Goal: Contribute content: Contribute content

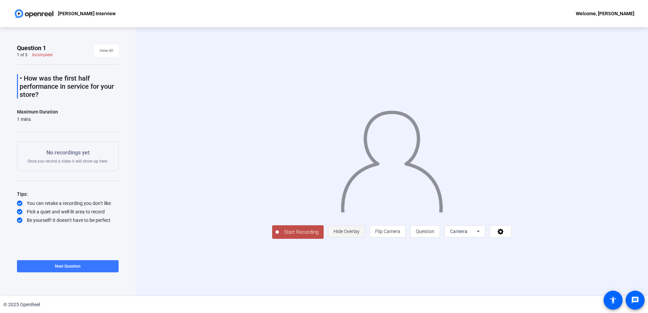
click at [359, 234] on span "Hide Overlay" at bounding box center [346, 231] width 26 height 5
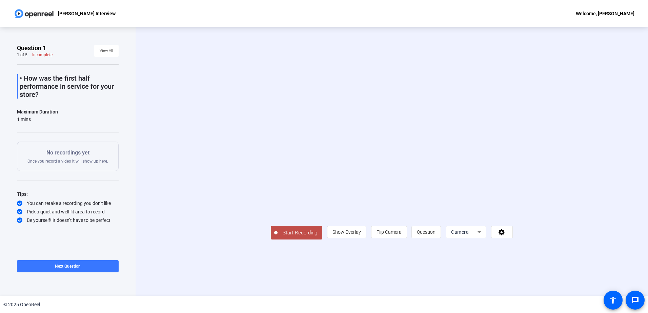
click at [277, 237] on span "Start Recording" at bounding box center [299, 233] width 45 height 8
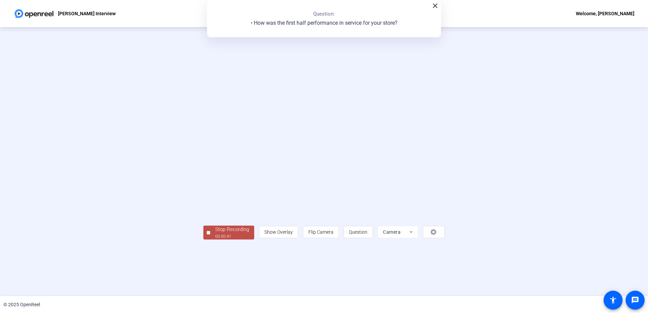
click at [215, 233] on div "Stop Recording" at bounding box center [232, 230] width 34 height 8
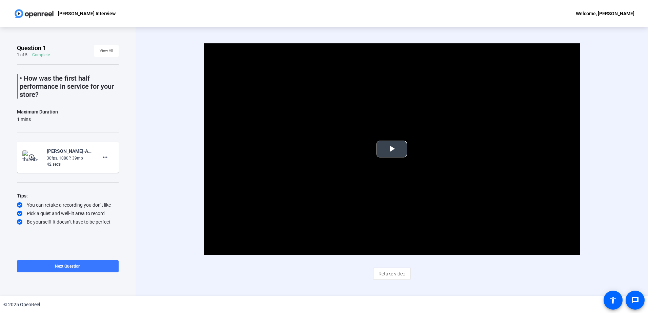
click at [392, 149] on span "Video Player" at bounding box center [392, 149] width 0 height 0
click at [628, 14] on div "Welcome, [PERSON_NAME]" at bounding box center [605, 13] width 59 height 8
drag, startPoint x: 81, startPoint y: 12, endPoint x: 56, endPoint y: 10, distance: 24.5
click at [80, 12] on div at bounding box center [324, 156] width 648 height 313
click at [34, 13] on img at bounding box center [34, 14] width 41 height 14
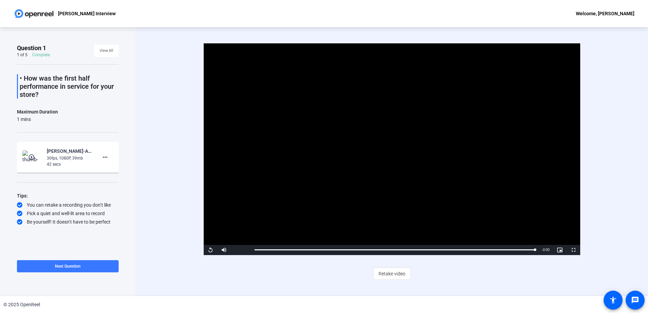
click at [623, 15] on div "Welcome, [PERSON_NAME]" at bounding box center [605, 13] width 59 height 8
click at [619, 24] on span "Logout" at bounding box center [613, 24] width 27 height 8
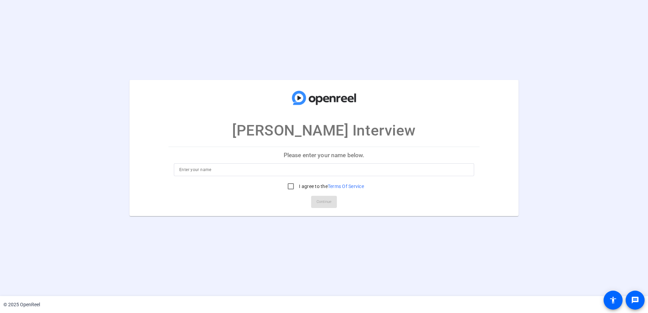
click at [264, 171] on input at bounding box center [323, 170] width 289 height 8
type input "[PERSON_NAME]"
click at [290, 186] on input "I agree to the Terms Of Service" at bounding box center [291, 187] width 14 height 14
checkbox input "true"
click at [326, 202] on span "Continue" at bounding box center [323, 202] width 15 height 10
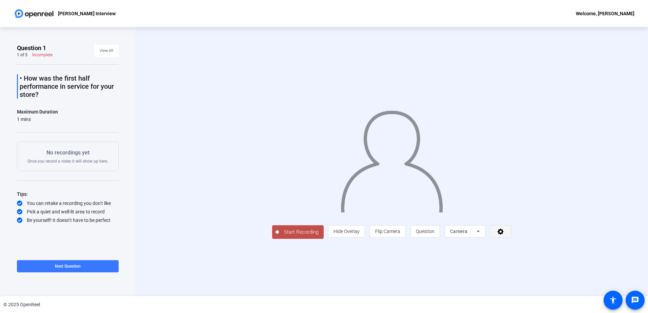
click at [503, 235] on icon at bounding box center [500, 232] width 6 height 6
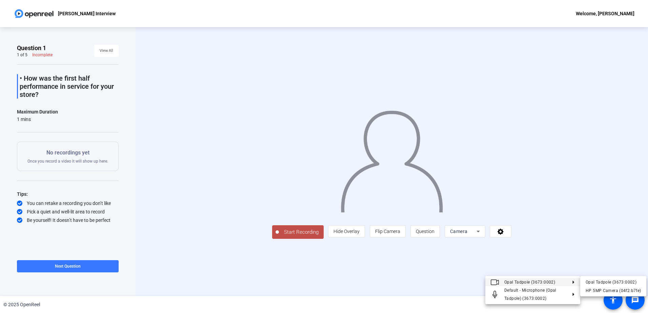
click at [611, 225] on div at bounding box center [324, 156] width 648 height 313
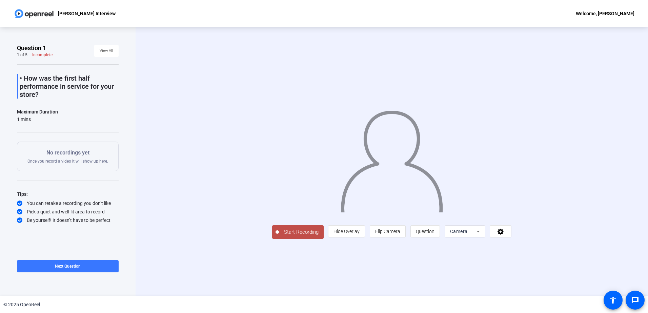
click at [622, 145] on div "Start Recording person Hide Overlay flip Flip Camera question_mark Question Cam…" at bounding box center [392, 161] width 512 height 269
click at [511, 240] on span at bounding box center [500, 231] width 21 height 16
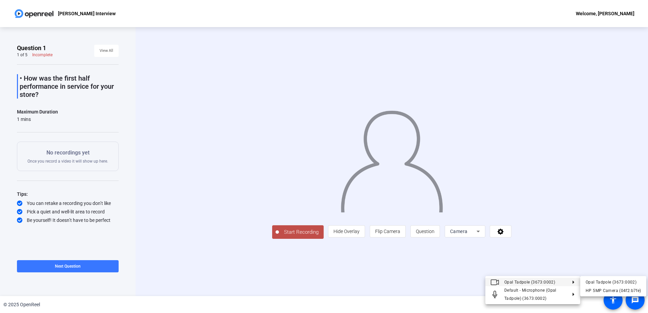
click at [622, 228] on div at bounding box center [324, 156] width 648 height 313
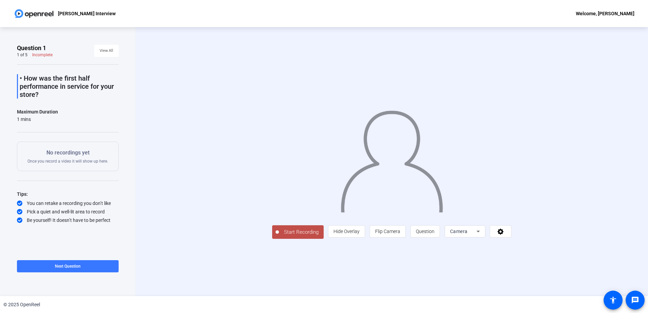
click at [607, 13] on div "Welcome, [PERSON_NAME]" at bounding box center [605, 13] width 59 height 8
click at [613, 25] on span "Logout" at bounding box center [613, 24] width 27 height 8
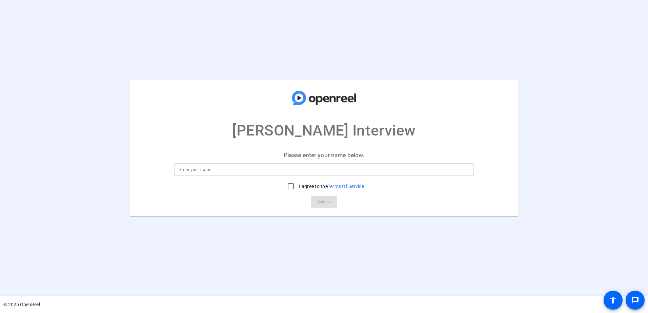
click at [328, 173] on input at bounding box center [323, 170] width 289 height 8
type input "Joe Hay"
click at [287, 185] on input "I agree to the Terms Of Service" at bounding box center [291, 187] width 14 height 14
checkbox input "true"
click at [323, 202] on span "Continue" at bounding box center [323, 202] width 15 height 10
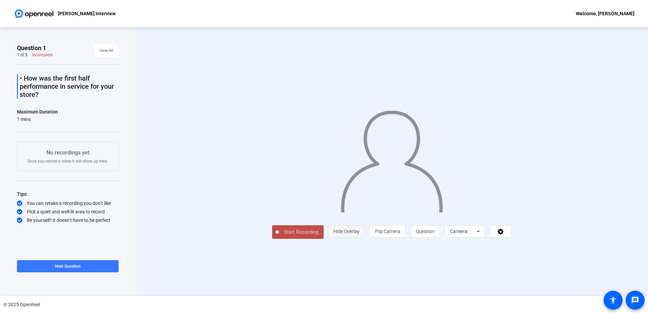
click at [359, 234] on span "Hide Overlay" at bounding box center [346, 231] width 26 height 5
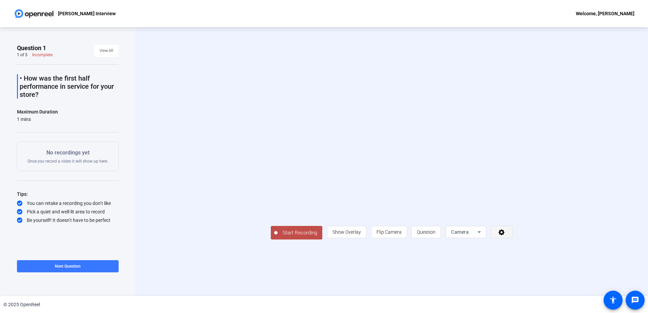
click at [505, 235] on icon at bounding box center [502, 232] width 8 height 7
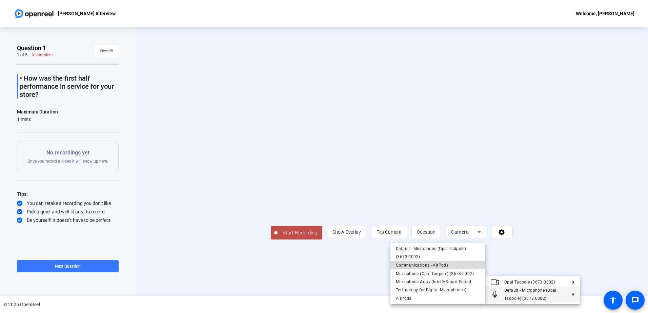
click at [444, 266] on span "Communications - AirPods" at bounding box center [422, 265] width 53 height 5
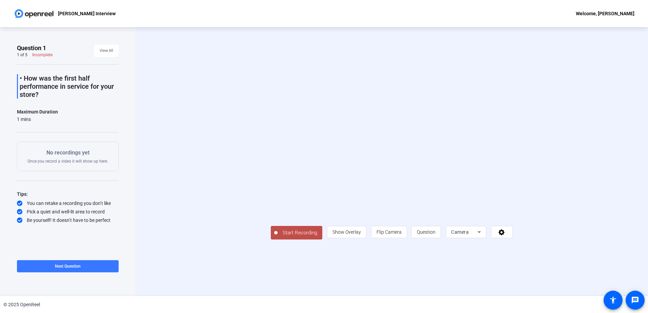
click at [277, 237] on span "Start Recording" at bounding box center [299, 233] width 45 height 8
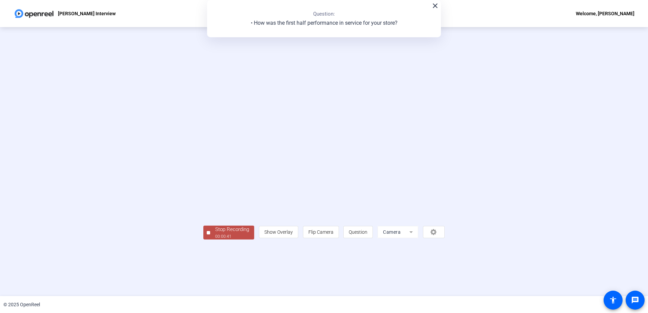
click at [215, 240] on div "00:00:41" at bounding box center [232, 236] width 34 height 6
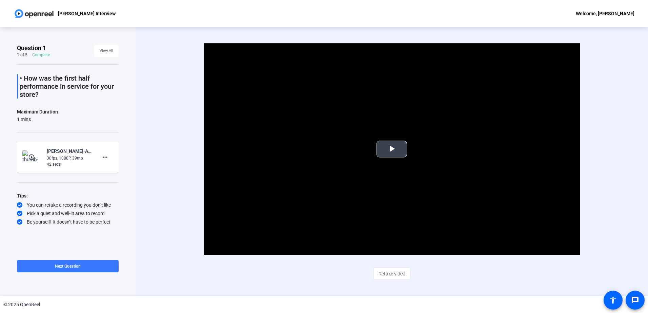
click at [392, 149] on span "Video Player" at bounding box center [392, 149] width 0 height 0
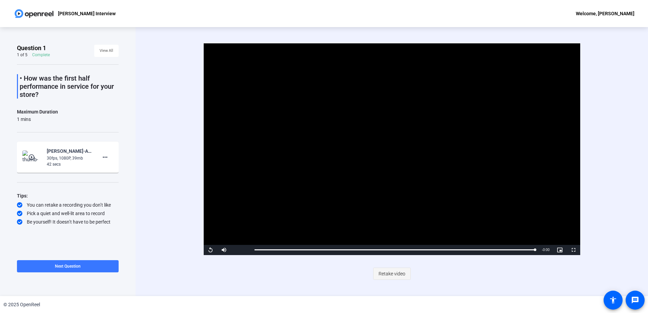
click at [388, 272] on span "Retake video" at bounding box center [391, 273] width 27 height 13
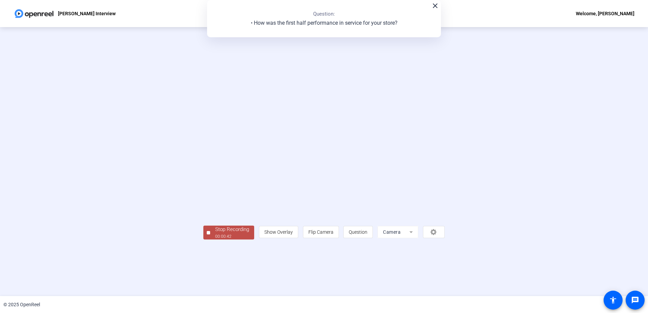
click at [215, 233] on div "Stop Recording" at bounding box center [232, 230] width 34 height 8
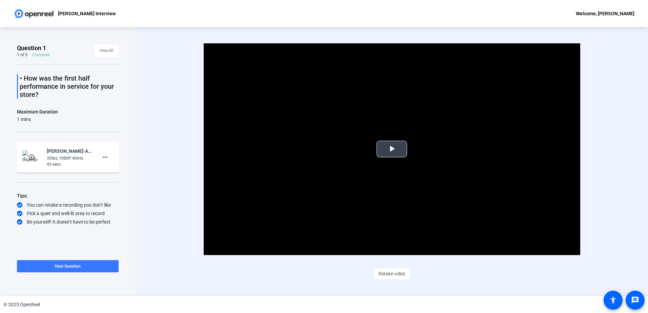
click at [392, 149] on span "Video Player" at bounding box center [392, 149] width 0 height 0
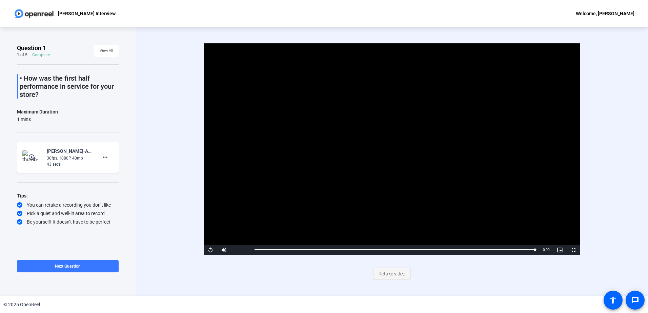
click at [395, 273] on span "Retake video" at bounding box center [391, 273] width 27 height 13
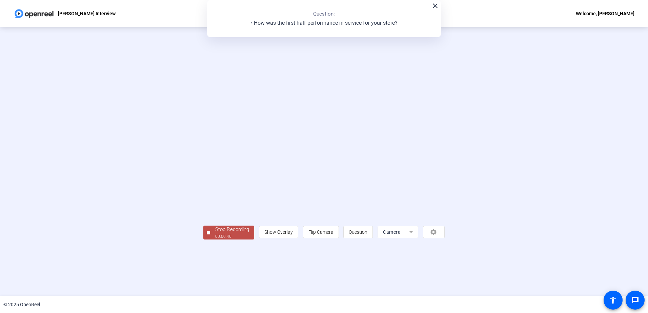
click at [215, 240] on div "00:00:46" at bounding box center [232, 236] width 34 height 6
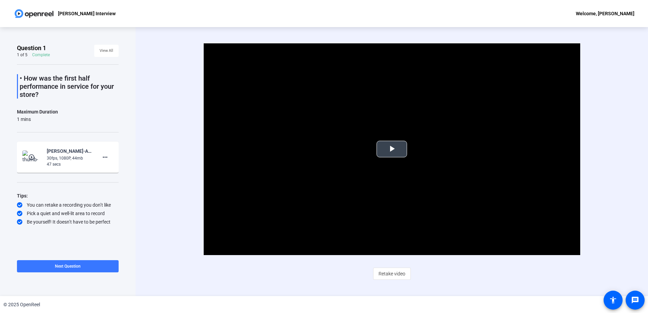
click at [392, 149] on span "Video Player" at bounding box center [392, 149] width 0 height 0
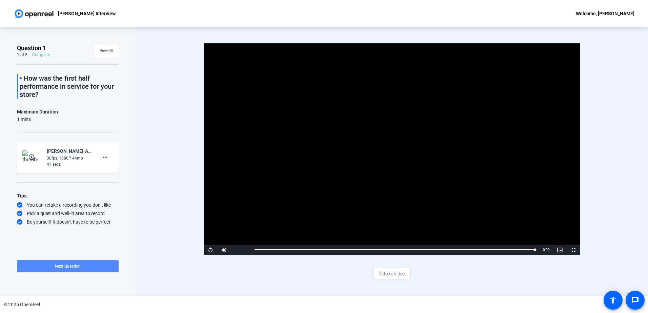
click at [75, 266] on span "Next Question" at bounding box center [68, 266] width 26 height 5
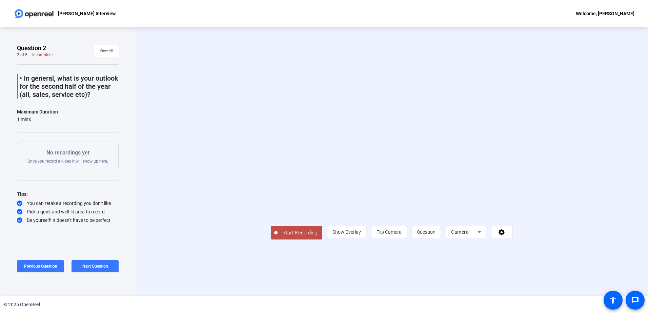
click at [277, 237] on span "Start Recording" at bounding box center [299, 233] width 45 height 8
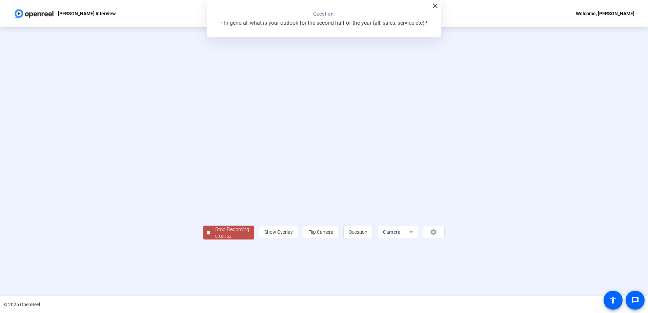
click at [215, 233] on div "Stop Recording" at bounding box center [232, 230] width 34 height 8
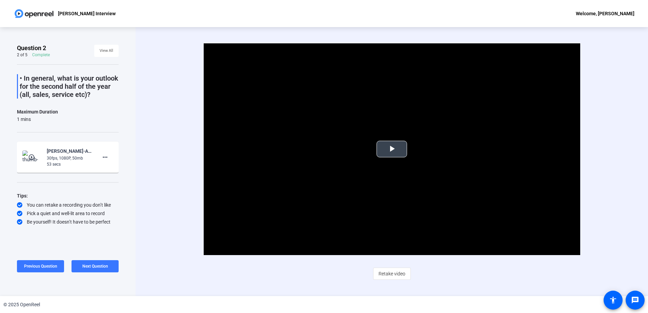
click at [392, 149] on span "Video Player" at bounding box center [392, 149] width 0 height 0
click at [400, 274] on span "Retake video" at bounding box center [391, 273] width 27 height 13
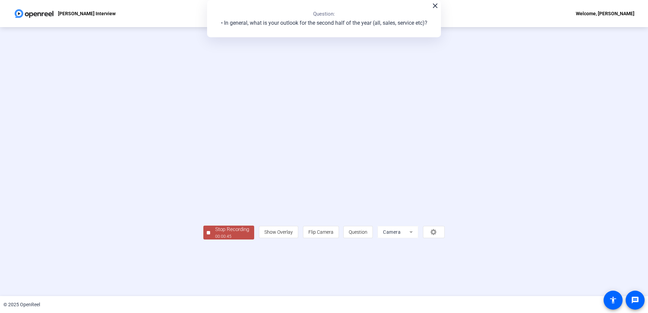
drag, startPoint x: 164, startPoint y: 268, endPoint x: 213, endPoint y: 272, distance: 48.9
click at [215, 233] on div "Stop Recording" at bounding box center [232, 230] width 34 height 8
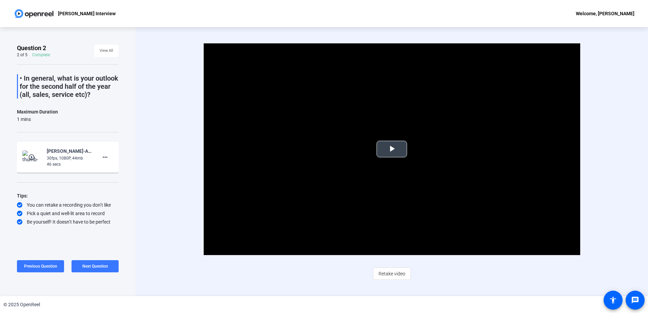
click at [392, 149] on span "Video Player" at bounding box center [392, 149] width 0 height 0
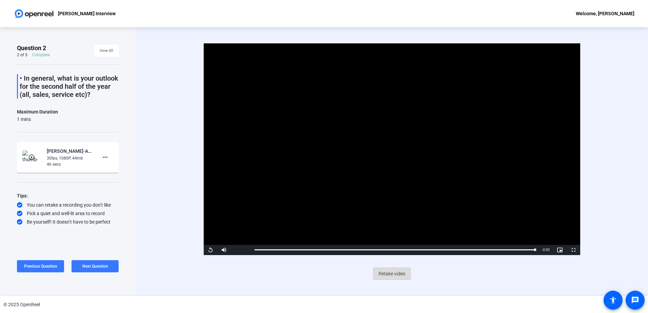
click at [387, 272] on span "Retake video" at bounding box center [391, 273] width 27 height 13
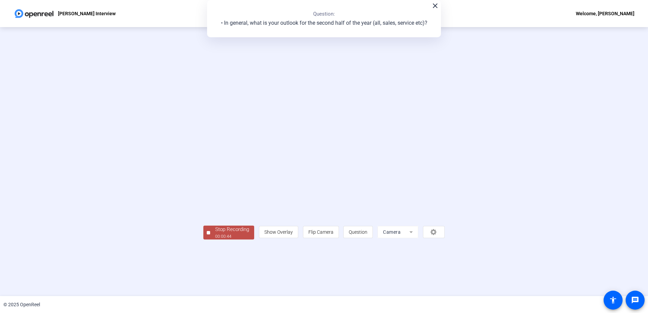
click at [215, 233] on div "Stop Recording" at bounding box center [232, 230] width 34 height 8
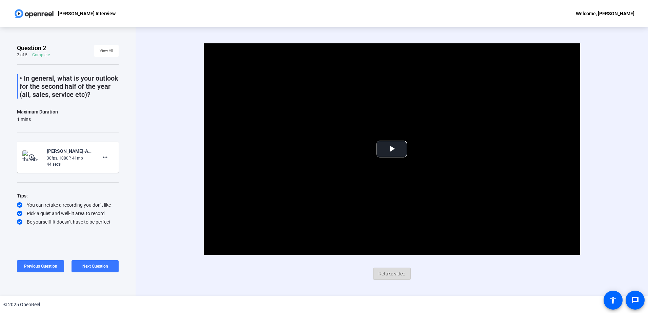
click at [389, 272] on span "Retake video" at bounding box center [391, 273] width 27 height 13
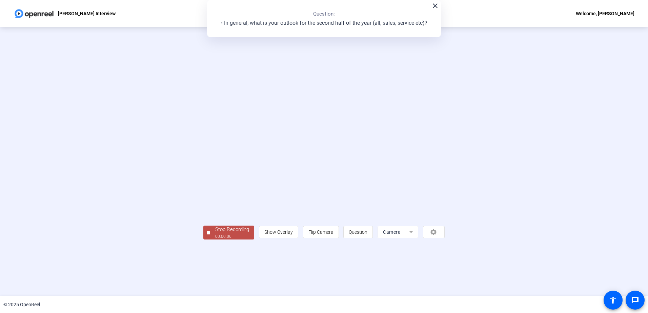
click at [215, 233] on div "Stop Recording" at bounding box center [232, 230] width 34 height 8
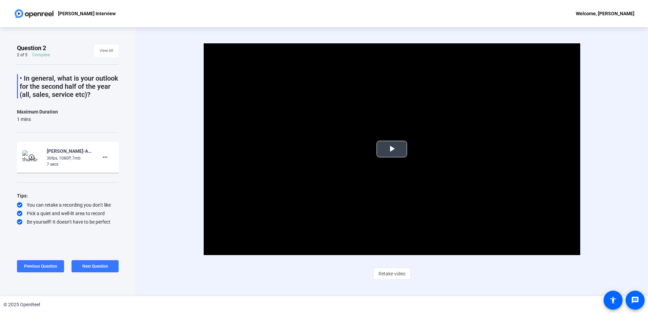
click at [392, 149] on span "Video Player" at bounding box center [392, 149] width 0 height 0
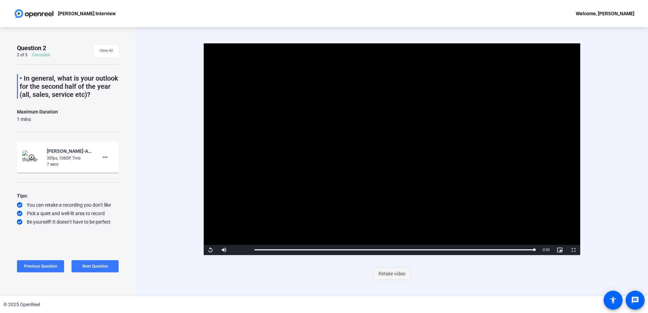
click at [387, 272] on span "Retake video" at bounding box center [391, 273] width 27 height 13
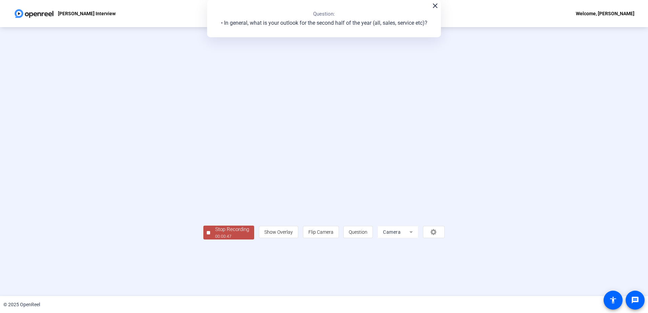
click at [215, 233] on div "Stop Recording" at bounding box center [232, 230] width 34 height 8
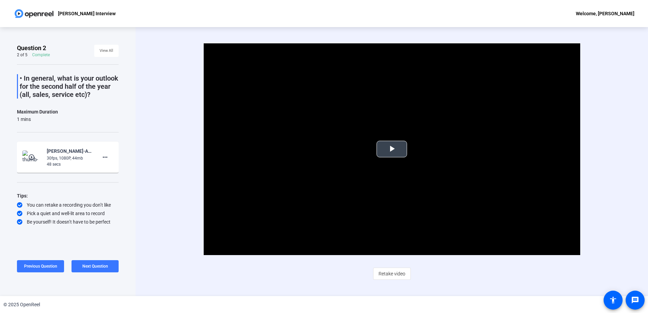
click at [392, 149] on span "Video Player" at bounding box center [392, 149] width 0 height 0
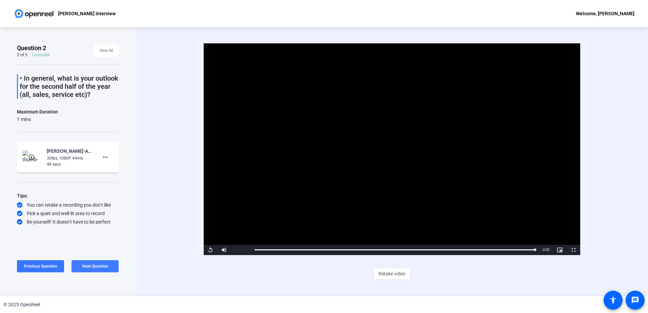
click at [104, 262] on span at bounding box center [94, 266] width 47 height 16
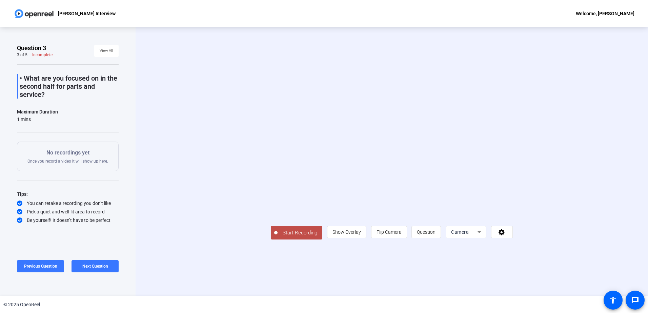
click at [277, 237] on span "Start Recording" at bounding box center [299, 233] width 45 height 8
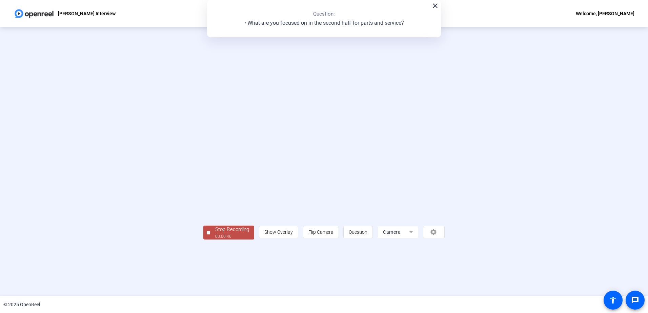
click at [215, 240] on div "00:00:46" at bounding box center [232, 236] width 34 height 6
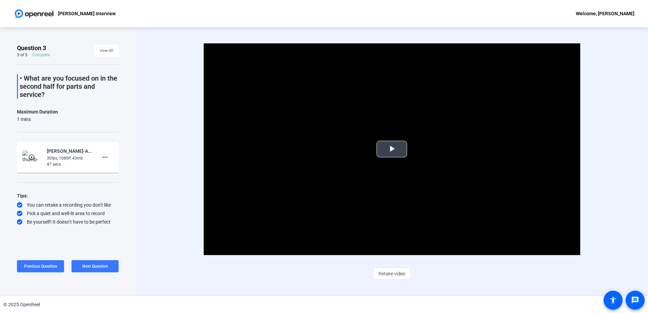
click at [392, 149] on span "Video Player" at bounding box center [392, 149] width 0 height 0
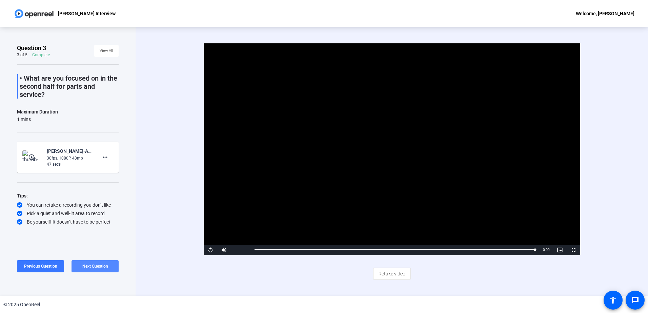
click at [85, 267] on span "Next Question" at bounding box center [95, 266] width 26 height 5
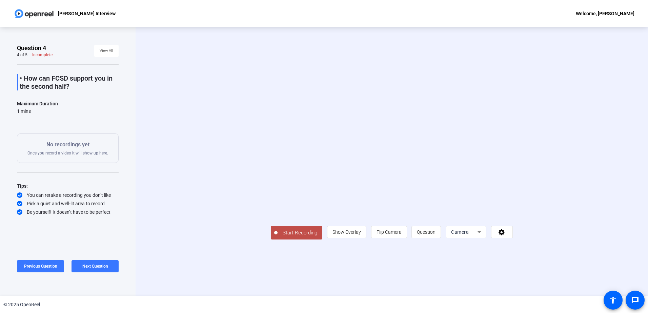
click at [277, 237] on span "Start Recording" at bounding box center [299, 233] width 45 height 8
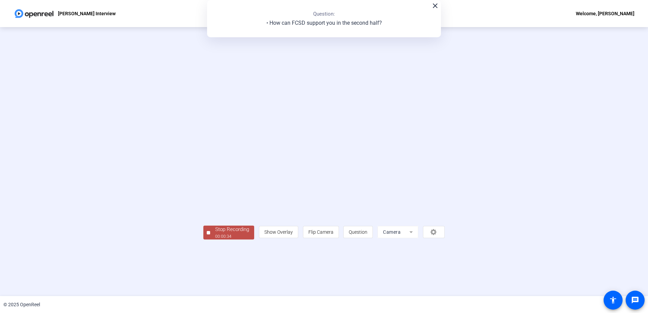
click at [215, 233] on div "Stop Recording" at bounding box center [232, 230] width 34 height 8
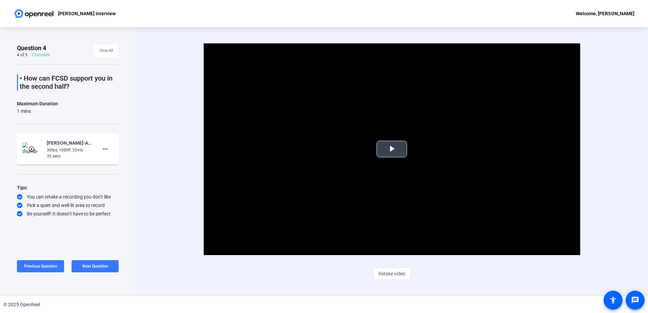
click at [392, 149] on span "Video Player" at bounding box center [392, 149] width 0 height 0
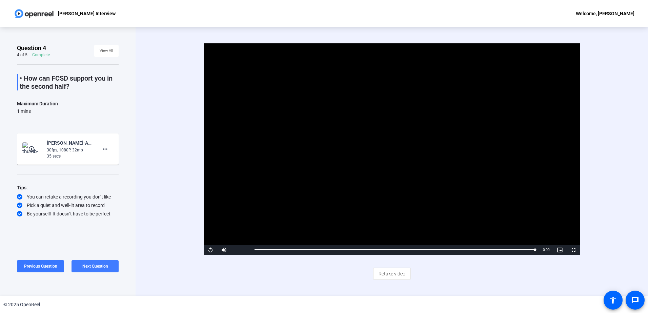
click at [104, 266] on span "Next Question" at bounding box center [95, 266] width 26 height 5
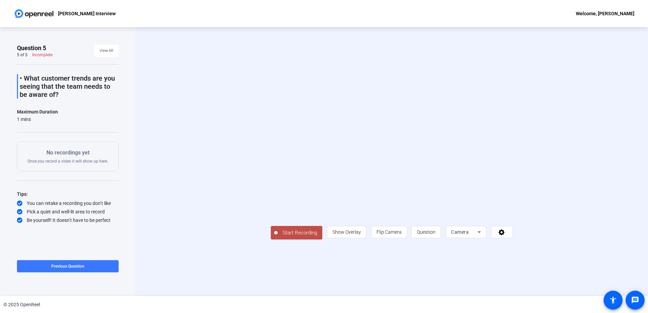
click at [277, 237] on span "Start Recording" at bounding box center [299, 233] width 45 height 8
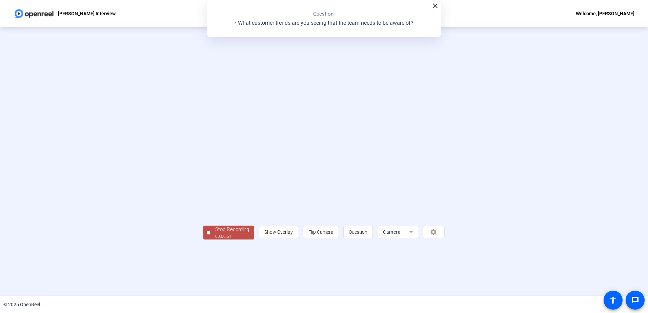
click at [215, 233] on div "Stop Recording" at bounding box center [232, 230] width 34 height 8
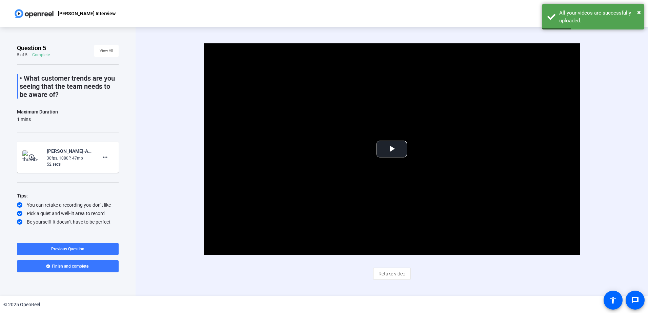
click at [398, 274] on span "Retake video" at bounding box center [391, 273] width 27 height 13
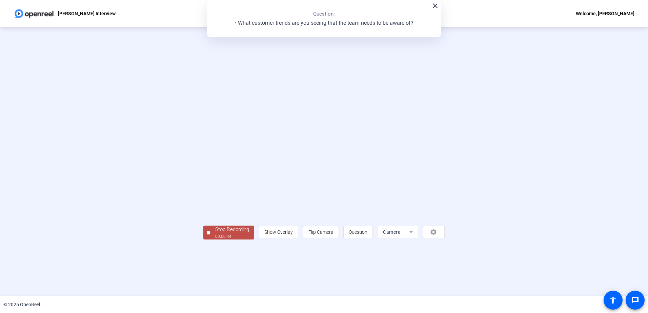
click at [215, 233] on div "Stop Recording" at bounding box center [232, 230] width 34 height 8
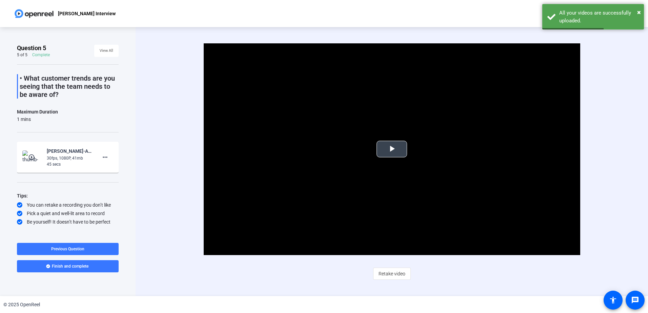
click at [392, 149] on span "Video Player" at bounding box center [392, 149] width 0 height 0
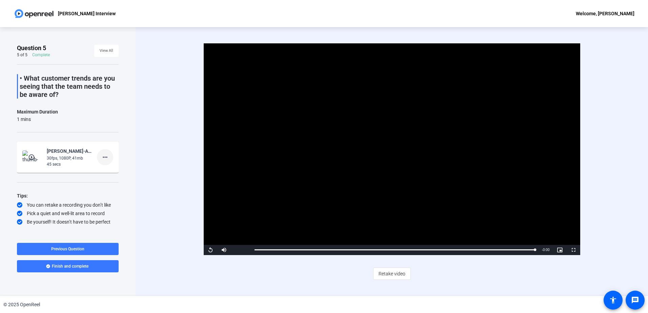
click at [107, 156] on mat-icon "more_horiz" at bounding box center [105, 157] width 8 height 8
click at [147, 158] on div at bounding box center [324, 156] width 648 height 313
click at [69, 266] on span "Finish and complete" at bounding box center [70, 266] width 37 height 5
